Goal: Task Accomplishment & Management: Use online tool/utility

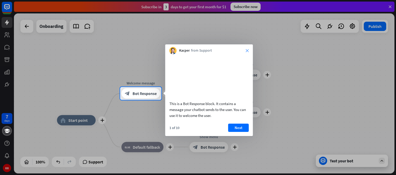
click at [248, 51] on icon "close" at bounding box center [247, 50] width 3 height 3
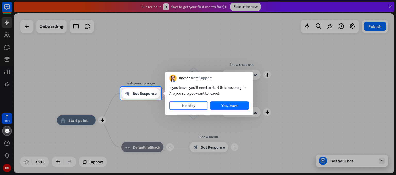
click at [192, 105] on button "No, stay" at bounding box center [189, 105] width 38 height 8
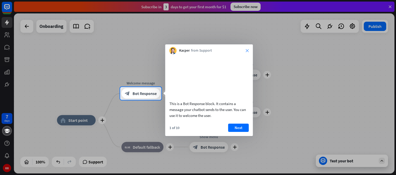
click at [248, 51] on icon "close" at bounding box center [247, 50] width 3 height 3
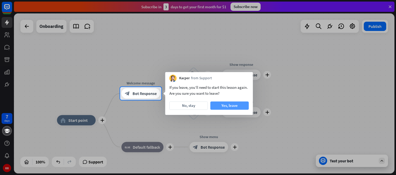
click at [228, 102] on button "Yes, leave" at bounding box center [230, 105] width 38 height 8
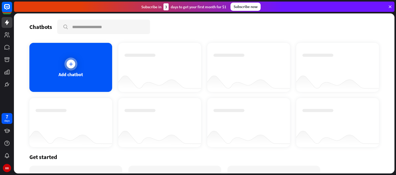
click at [69, 67] on div at bounding box center [71, 64] width 9 height 9
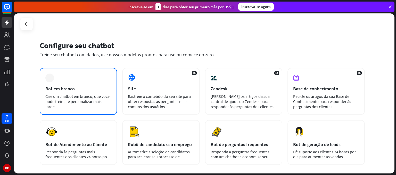
click at [86, 99] on font "Crie um chatbot em branco, que você pode treinar e personalizar mais tarde." at bounding box center [77, 101] width 64 height 15
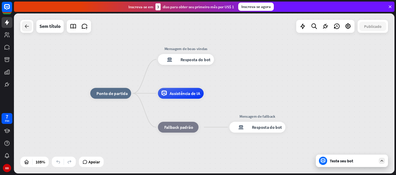
click at [28, 24] on icon at bounding box center [27, 26] width 6 height 6
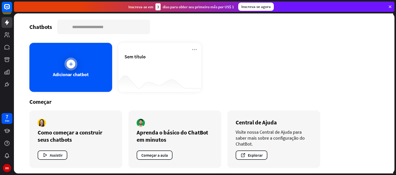
click at [77, 66] on div "Adicionar chatbot" at bounding box center [70, 67] width 83 height 49
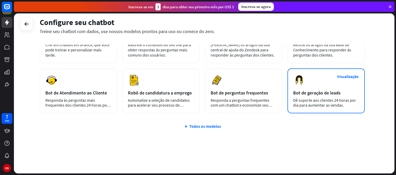
scroll to position [26, 0]
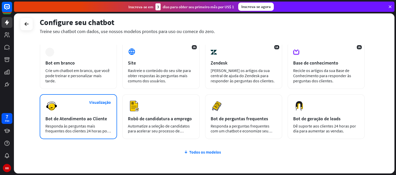
click at [88, 116] on font "Bot de Atendimento ao Cliente" at bounding box center [76, 119] width 62 height 6
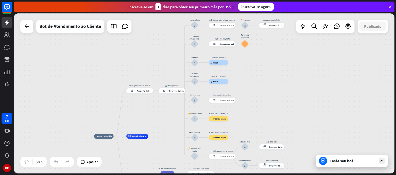
drag, startPoint x: 274, startPoint y: 71, endPoint x: 175, endPoint y: 110, distance: 106.1
click at [175, 110] on div "casa_2 Ponto de partida Mensagem de boas-vindas resposta do bot de bloco Respos…" at bounding box center [204, 93] width 381 height 160
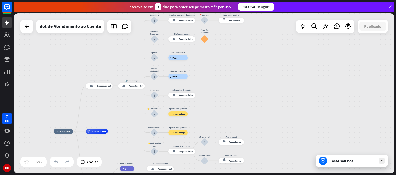
drag, startPoint x: 208, startPoint y: 125, endPoint x: 215, endPoint y: 109, distance: 17.6
click at [215, 109] on div "casa_2 Ponto de partida Mensagem de boas-vindas resposta do bot de bloco Respos…" at bounding box center [204, 93] width 381 height 160
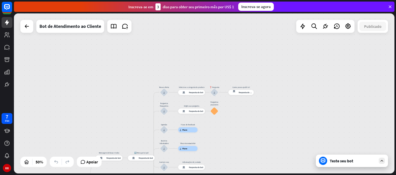
drag, startPoint x: 208, startPoint y: 103, endPoint x: 213, endPoint y: 151, distance: 48.8
click at [213, 151] on div "casa_2 Ponto de partida Mensagem de boas-vindas resposta do bot de bloco Respos…" at bounding box center [204, 93] width 381 height 160
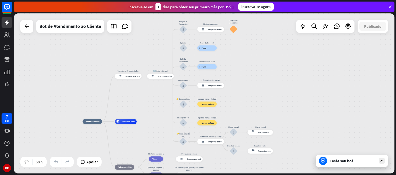
drag, startPoint x: 280, startPoint y: 128, endPoint x: 264, endPoint y: 50, distance: 79.4
click at [264, 50] on div "casa_2 Ponto de partida Mensagem de boas-vindas resposta do bot de bloco Respos…" at bounding box center [204, 93] width 381 height 160
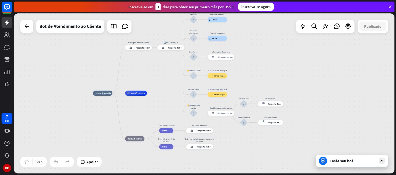
drag, startPoint x: 163, startPoint y: 134, endPoint x: 174, endPoint y: 107, distance: 28.9
click at [174, 107] on div "casa_2 Ponto de partida Mensagem de boas-vindas resposta do bot de bloco Respos…" at bounding box center [188, 133] width 190 height 80
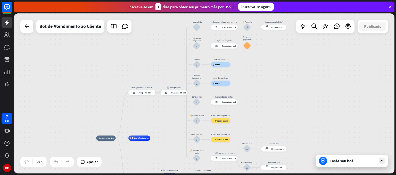
drag, startPoint x: 276, startPoint y: 51, endPoint x: 272, endPoint y: 112, distance: 61.8
click at [272, 112] on div "casa_2 Ponto de partida Mensagem de boas-vindas resposta do bot de bloco Respos…" at bounding box center [204, 93] width 381 height 160
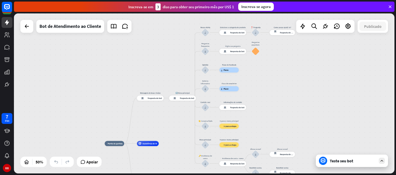
drag, startPoint x: 261, startPoint y: 60, endPoint x: 269, endPoint y: 65, distance: 10.0
click at [269, 65] on div "casa_2 Ponto de partida Mensagem de boas-vindas resposta do bot de bloco Respos…" at bounding box center [204, 93] width 381 height 160
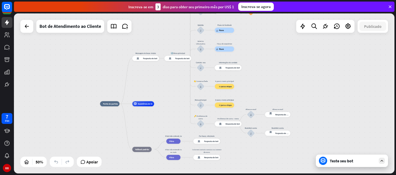
drag, startPoint x: 275, startPoint y: 92, endPoint x: 271, endPoint y: 57, distance: 35.6
click at [271, 57] on div "casa_2 Ponto de partida Mensagem de boas-vindas resposta do bot de bloco Respos…" at bounding box center [204, 93] width 381 height 160
click at [382, 160] on icon at bounding box center [382, 160] width 5 height 5
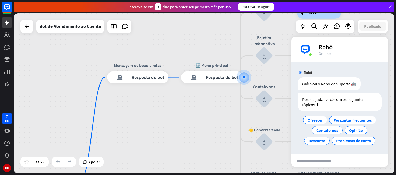
drag, startPoint x: 143, startPoint y: 101, endPoint x: 203, endPoint y: 107, distance: 60.8
click at [203, 107] on div "casa_2 Ponto de partida Mensagem de boas-vindas resposta do bot de bloco Respos…" at bounding box center [204, 93] width 381 height 160
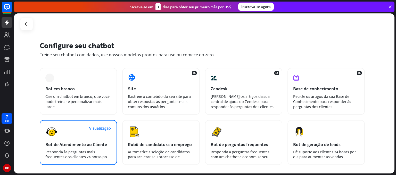
click at [85, 142] on font "Bot de Atendimento ao Cliente" at bounding box center [76, 144] width 62 height 6
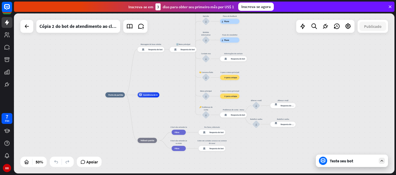
click at [381, 160] on icon at bounding box center [382, 160] width 5 height 5
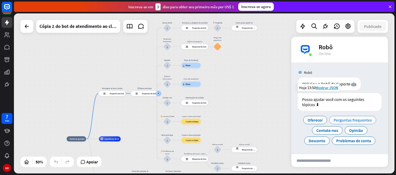
click at [344, 121] on font "Perguntas frequentes" at bounding box center [353, 119] width 38 height 5
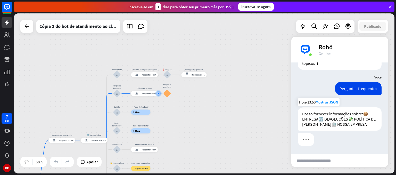
scroll to position [52, 0]
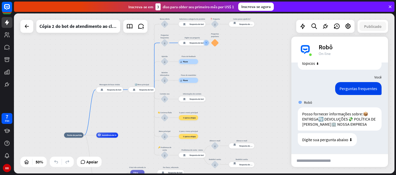
drag, startPoint x: 165, startPoint y: 114, endPoint x: 209, endPoint y: 70, distance: 61.8
click at [209, 70] on div "casa_2 Ponto de partida Mensagem de boas-vindas resposta do bot de bloco Respos…" at bounding box center [204, 93] width 381 height 160
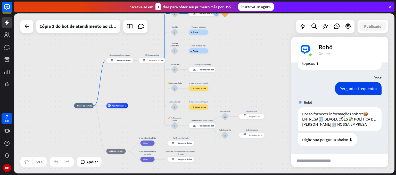
drag, startPoint x: 145, startPoint y: 112, endPoint x: 145, endPoint y: 104, distance: 7.7
click at [145, 104] on div "casa_2 Ponto de partida Mensagem de boas-vindas resposta do bot de bloco Respos…" at bounding box center [204, 93] width 381 height 160
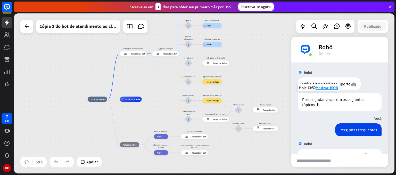
drag, startPoint x: 135, startPoint y: 125, endPoint x: 143, endPoint y: 122, distance: 8.9
click at [143, 122] on div "casa_2 Ponto de partida Mensagem de boas-vindas resposta do bot de bloco Respos…" at bounding box center [183, 139] width 190 height 80
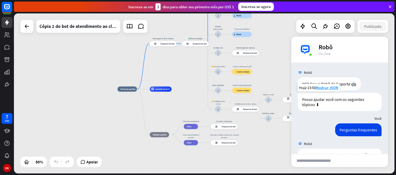
drag, startPoint x: 147, startPoint y: 80, endPoint x: 179, endPoint y: 71, distance: 33.0
click at [179, 71] on div "casa_2 Ponto de partida Mensagem de boas-vindas resposta do bot de bloco Respos…" at bounding box center [204, 93] width 381 height 160
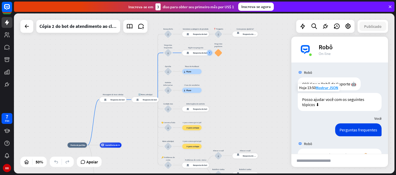
drag, startPoint x: 178, startPoint y: 98, endPoint x: 135, endPoint y: 147, distance: 64.9
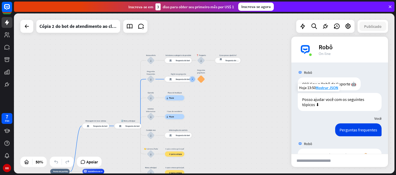
drag, startPoint x: 211, startPoint y: 92, endPoint x: 206, endPoint y: 96, distance: 6.2
click at [206, 96] on div "casa_2 Ponto de partida Mensagem de boas-vindas resposta do bot de bloco Respos…" at bounding box center [204, 93] width 381 height 160
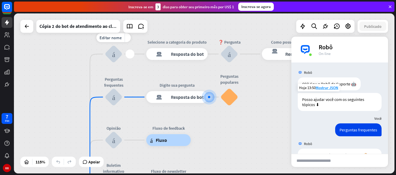
click at [114, 57] on font "bloco_entrada_do_usuário" at bounding box center [113, 53] width 3 height 7
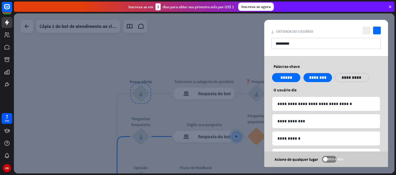
click at [230, 37] on div at bounding box center [204, 93] width 381 height 160
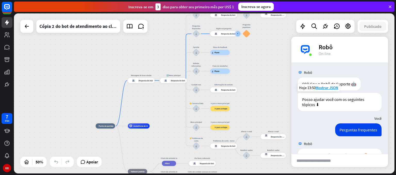
drag, startPoint x: 145, startPoint y: 119, endPoint x: 182, endPoint y: 24, distance: 102.0
click at [182, 24] on div "casa_2 Ponto de partida Mensagem de boas-vindas resposta do bot de bloco Respos…" at bounding box center [204, 93] width 381 height 160
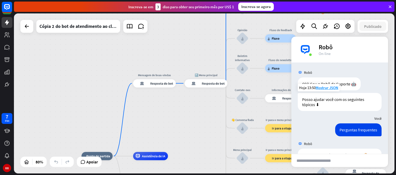
drag, startPoint x: 147, startPoint y: 75, endPoint x: 136, endPoint y: 116, distance: 42.4
click at [136, 116] on div "casa_2 Ponto de partida Mensagem de boas-vindas resposta do bot de bloco Respos…" at bounding box center [204, 93] width 381 height 160
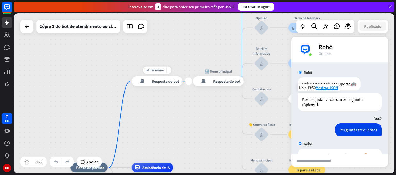
click at [171, 85] on div "resposta do bot de bloco Resposta do bot" at bounding box center [157, 81] width 51 height 10
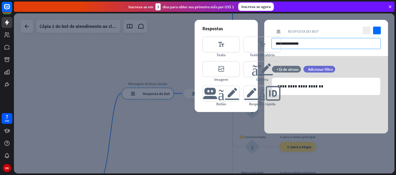
click at [302, 44] on input "**********" at bounding box center [326, 43] width 109 height 11
drag, startPoint x: 319, startPoint y: 43, endPoint x: 271, endPoint y: 43, distance: 48.2
click at [271, 43] on div "**********" at bounding box center [326, 77] width 124 height 114
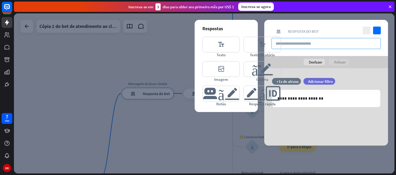
paste input "**********"
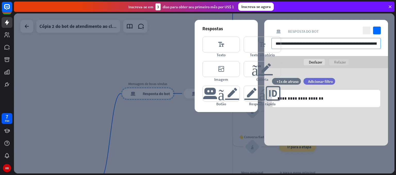
scroll to position [0, 42]
click at [300, 44] on input "**********" at bounding box center [326, 43] width 109 height 11
type input "**********"
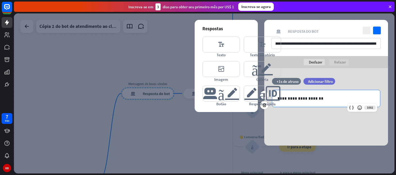
scroll to position [0, 0]
drag, startPoint x: 326, startPoint y: 97, endPoint x: 274, endPoint y: 104, distance: 53.1
click at [274, 104] on div "**********" at bounding box center [326, 106] width 124 height 77
click at [377, 29] on icon "verificar" at bounding box center [377, 31] width 8 height 8
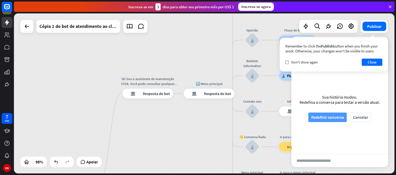
click at [331, 118] on font "Redefinir conversa" at bounding box center [327, 117] width 33 height 5
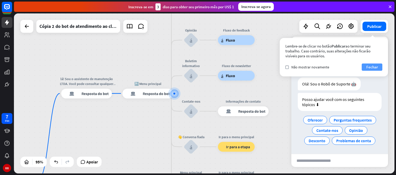
click at [376, 67] on font "Fechar" at bounding box center [373, 66] width 12 height 5
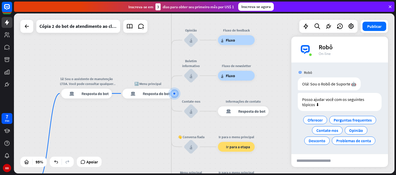
click at [381, 81] on div "Olá! Sou o Robô de Suporte 🤖 Hoje 14:03 Mostrar JSON" at bounding box center [340, 84] width 97 height 15
click at [322, 73] on font "Mostrar JSON" at bounding box center [327, 72] width 23 height 5
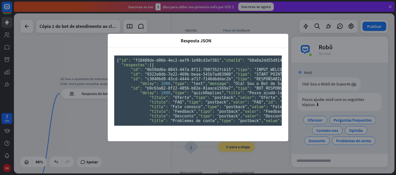
scroll to position [275, 0]
click at [133, 126] on pre "{ "id": "f18488de-d06b-4ec2-aaf9-1e98cd3af381" , "chatId": "68a8a2dd55d9140007b…" at bounding box center [198, 90] width 168 height 70
click at [114, 55] on pre "{ "id": "f18488de-d06b-4ec2-aaf9-1e98cd3af381" , "chatId": "68a8a2dd55d9140007b…" at bounding box center [198, 90] width 168 height 70
click at [115, 55] on pre "{ "id": "f18488de-d06b-4ec2-aaf9-1e98cd3af381" , "chatId": "68a8a2dd55d9140007b…" at bounding box center [198, 90] width 168 height 70
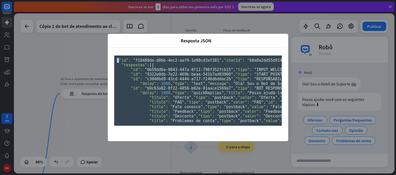
click at [117, 58] on font "{" at bounding box center [118, 60] width 2 height 5
drag, startPoint x: 115, startPoint y: 39, endPoint x: 182, endPoint y: 141, distance: 121.9
click at [182, 126] on pre "{ "id": "f18488de-d06b-4ec2-aaf9-1e98cd3af381" , "chatId": "68a8a2dd55d9140007b…" at bounding box center [198, 90] width 168 height 70
click at [226, 61] on pre "{ "id": "f18488de-d06b-4ec2-aaf9-1e98cd3af381" , "chatId": "68a8a2dd55d9140007b…" at bounding box center [198, 90] width 168 height 70
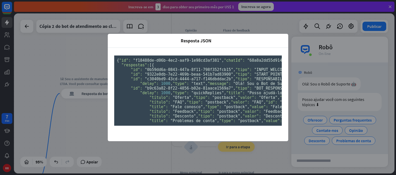
click at [80, 85] on div "Resposta JSON fechar { "id": "f18488de-d06b-4ec2-aaf9-1e98cd3af381" , "chatId":…" at bounding box center [198, 87] width 396 height 175
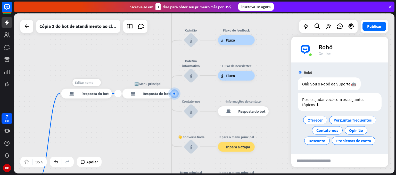
click at [85, 82] on font "Editar nome" at bounding box center [84, 82] width 18 height 4
click at [93, 90] on div "resposta do bot de bloco Resposta do bot" at bounding box center [86, 93] width 51 height 10
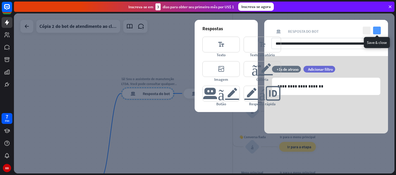
click at [376, 29] on icon "verificar" at bounding box center [377, 31] width 8 height 8
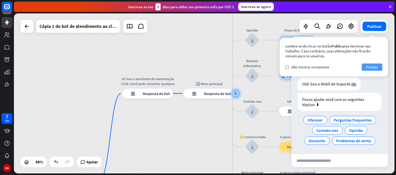
click at [376, 66] on font "Fechar" at bounding box center [373, 66] width 12 height 5
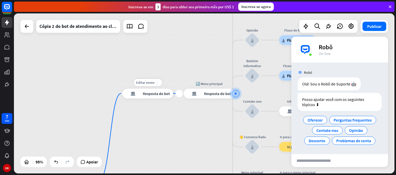
click at [165, 93] on font "Resposta do bot" at bounding box center [156, 93] width 27 height 5
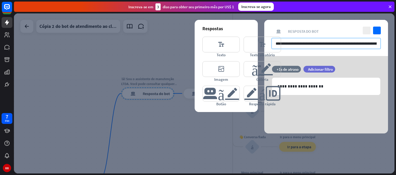
click at [332, 45] on input "**********" at bounding box center [326, 43] width 109 height 11
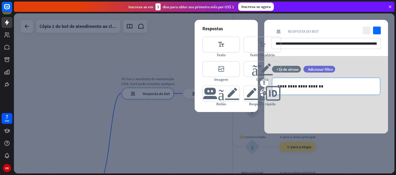
click at [322, 87] on p "**********" at bounding box center [327, 86] width 98 height 6
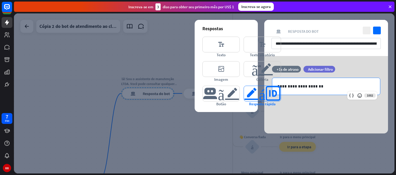
drag, startPoint x: 322, startPoint y: 87, endPoint x: 271, endPoint y: 93, distance: 51.2
click at [271, 93] on div "**********" at bounding box center [326, 94] width 124 height 77
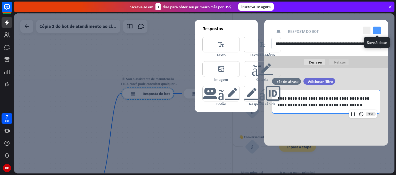
click at [377, 32] on icon "verificar" at bounding box center [377, 31] width 8 height 8
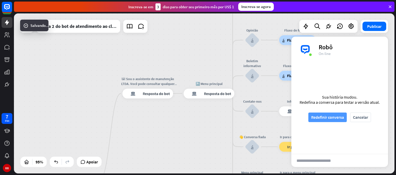
click at [323, 115] on font "Redefinir conversa" at bounding box center [327, 117] width 33 height 5
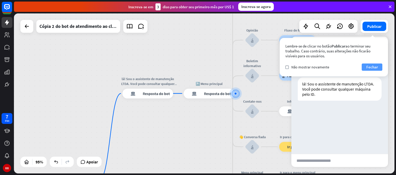
click at [370, 67] on font "Fechar" at bounding box center [373, 66] width 12 height 5
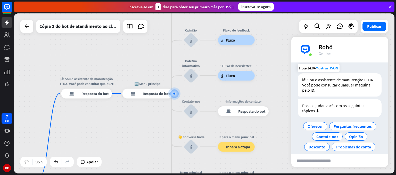
scroll to position [5, 0]
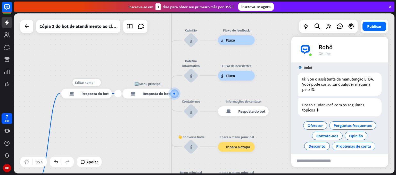
click at [96, 94] on font "Resposta do bot" at bounding box center [95, 93] width 27 height 5
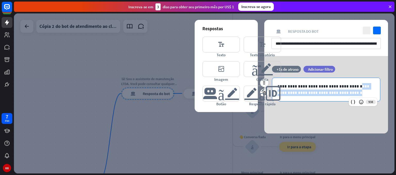
drag, startPoint x: 350, startPoint y: 86, endPoint x: 357, endPoint y: 99, distance: 14.2
click at [357, 99] on div "**********" at bounding box center [326, 90] width 108 height 24
copy p "**********"
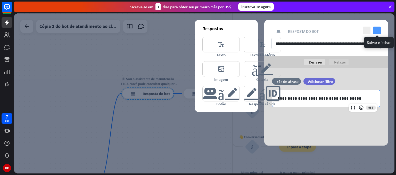
click at [377, 29] on icon "verificar" at bounding box center [377, 31] width 8 height 8
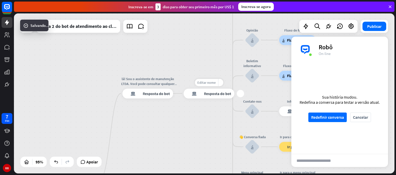
click at [211, 83] on font "Editar nome" at bounding box center [206, 82] width 18 height 4
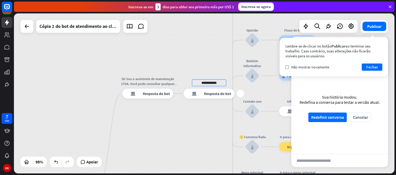
click at [212, 95] on font "Resposta do bot" at bounding box center [217, 93] width 27 height 5
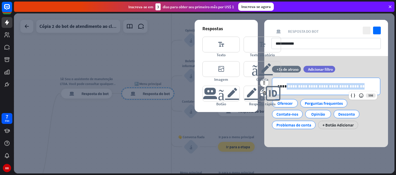
drag, startPoint x: 352, startPoint y: 87, endPoint x: 283, endPoint y: 85, distance: 68.7
click at [283, 85] on p "**********" at bounding box center [327, 86] width 98 height 6
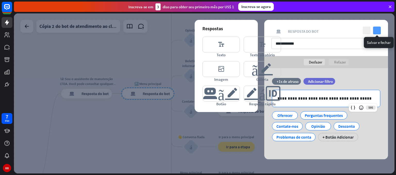
click at [377, 30] on icon "verificar" at bounding box center [377, 31] width 8 height 8
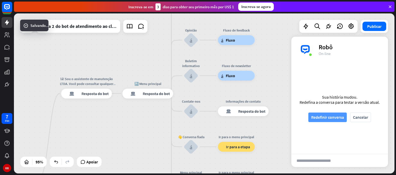
click at [320, 119] on font "Redefinir conversa" at bounding box center [327, 117] width 33 height 5
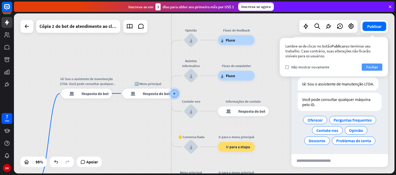
click at [374, 69] on font "Fechar" at bounding box center [373, 66] width 12 height 5
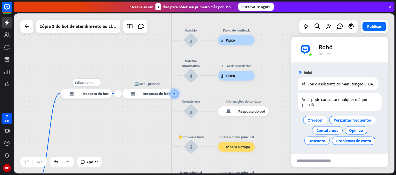
click at [92, 91] on font "Resposta do bot" at bounding box center [95, 93] width 27 height 5
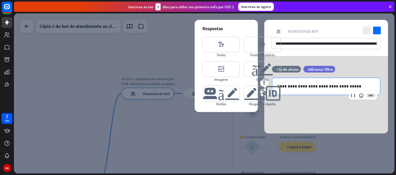
click at [285, 85] on p "**********" at bounding box center [327, 86] width 98 height 6
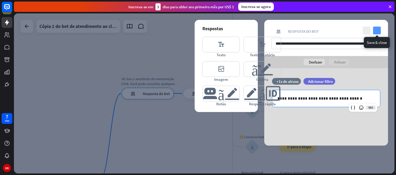
click at [375, 32] on icon "verificar" at bounding box center [377, 31] width 8 height 8
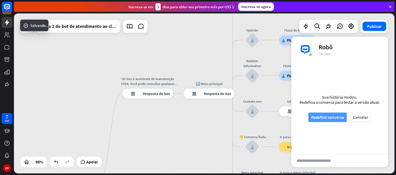
click at [335, 114] on font "Redefinir conversa" at bounding box center [327, 117] width 33 height 9
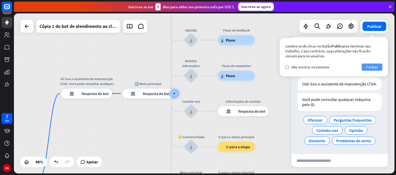
click at [367, 68] on font "Fechar" at bounding box center [373, 66] width 12 height 5
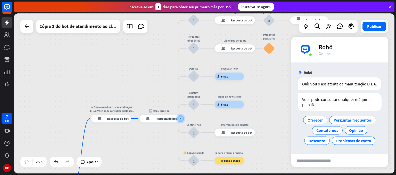
drag, startPoint x: 251, startPoint y: 54, endPoint x: 252, endPoint y: 78, distance: 24.5
click at [252, 78] on div "casa_2 Ponto de partida lá! Sou o assistente de manutenção LTDA. Você pode cons…" at bounding box center [204, 93] width 381 height 160
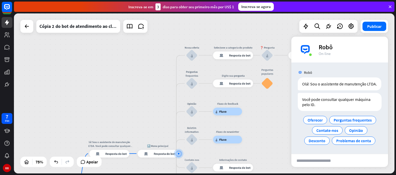
drag, startPoint x: 254, startPoint y: 73, endPoint x: 252, endPoint y: 105, distance: 32.3
click at [252, 105] on div "casa_2 Ponto de partida lá! Sou o assistente de manutenção LTDA. Você pode cons…" at bounding box center [204, 93] width 381 height 160
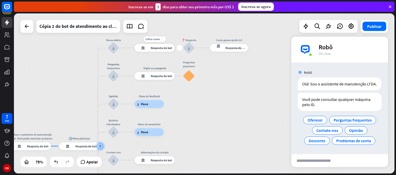
drag, startPoint x: 249, startPoint y: 64, endPoint x: 172, endPoint y: 56, distance: 77.6
click at [172, 52] on div "Editar nome mais_amarelo mais resposta do bot de bloco Resposta do bot" at bounding box center [155, 48] width 40 height 8
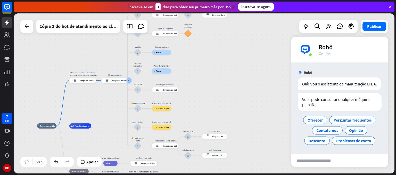
drag, startPoint x: 192, startPoint y: 132, endPoint x: 195, endPoint y: 85, distance: 47.3
click at [195, 85] on div "casa_2 Ponto de partida lá! Sou o assistente de manutenção LTDA. Você pode cons…" at bounding box center [204, 93] width 381 height 160
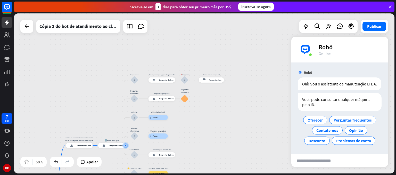
drag, startPoint x: 187, startPoint y: 51, endPoint x: 184, endPoint y: 119, distance: 68.7
click at [184, 119] on div "casa_2 Ponto de partida lá! Sou o assistente de manutenção LTDA. Você pode cons…" at bounding box center [204, 93] width 381 height 160
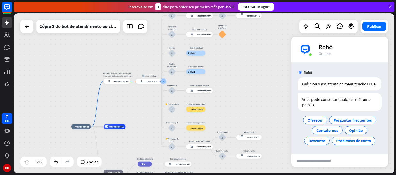
drag, startPoint x: 185, startPoint y: 124, endPoint x: 222, endPoint y: 63, distance: 71.0
click at [222, 63] on div "casa_2 Ponto de partida lá! Sou o assistente de manutenção LTDA. Você pode cons…" at bounding box center [204, 93] width 381 height 160
